Goal: Transaction & Acquisition: Purchase product/service

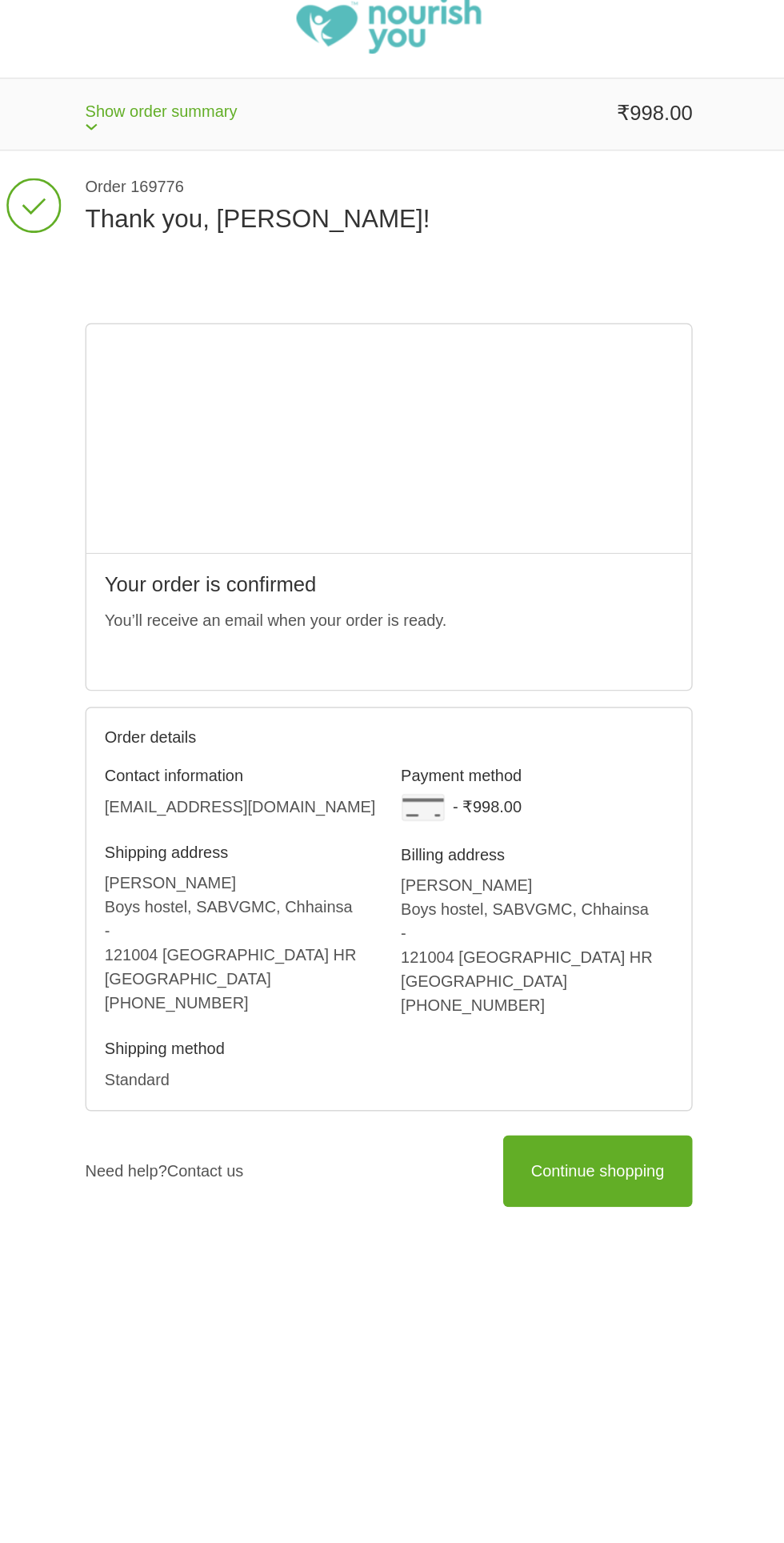
click at [539, 852] on link "Continue shopping" at bounding box center [538, 839] width 133 height 50
